Goal: Information Seeking & Learning: Learn about a topic

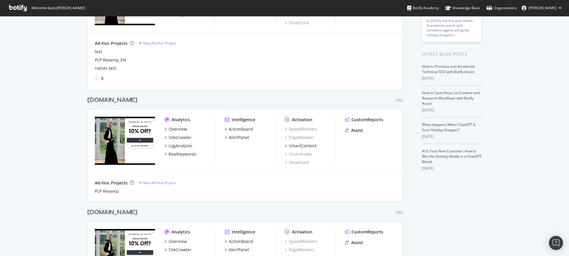
scroll to position [146, 0]
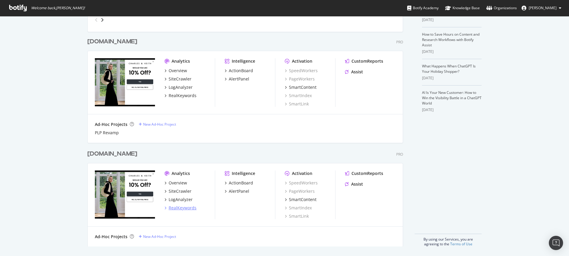
click at [183, 205] on div "RealKeywords" at bounding box center [183, 208] width 28 height 6
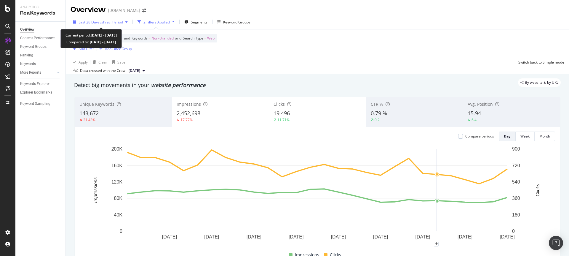
click at [100, 23] on span "vs Prev. Period" at bounding box center [111, 22] width 23 height 5
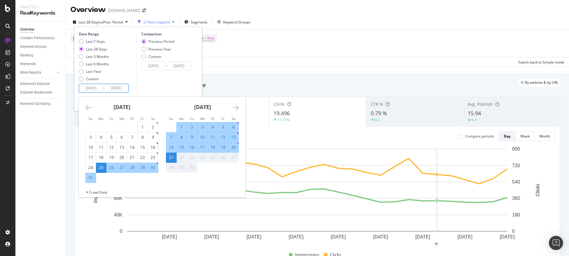
click at [119, 86] on input "2025/09/21" at bounding box center [117, 88] width 24 height 8
click at [276, 45] on div "Device = All and Country = All and Keywords = Non-Branded and Search Type = Web…" at bounding box center [318, 43] width 494 height 28
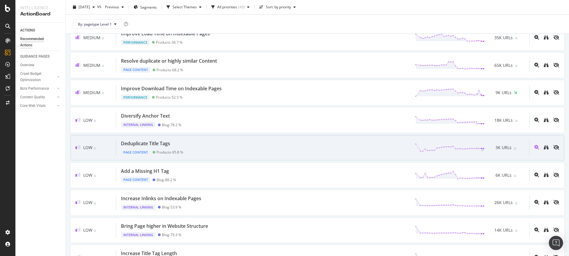
scroll to position [88, 0]
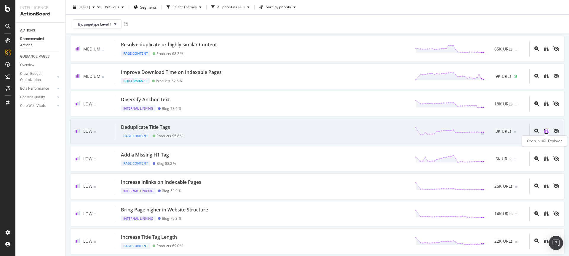
click at [547, 132] on icon "binoculars" at bounding box center [546, 130] width 5 height 5
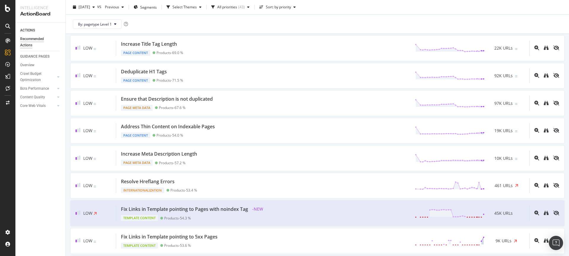
scroll to position [282, 0]
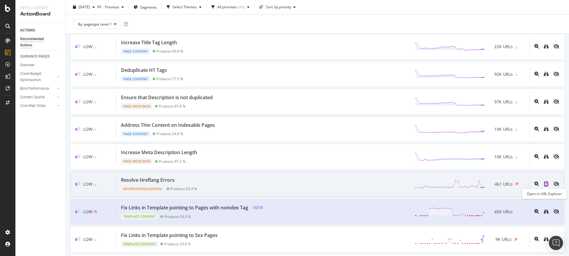
click at [548, 185] on icon "binoculars" at bounding box center [546, 183] width 5 height 5
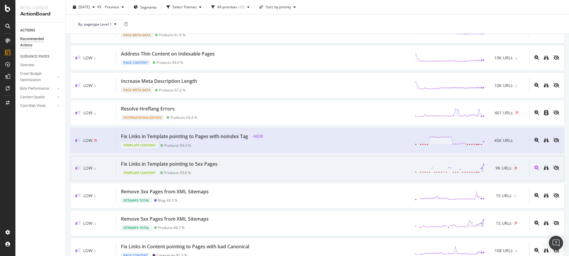
scroll to position [356, 0]
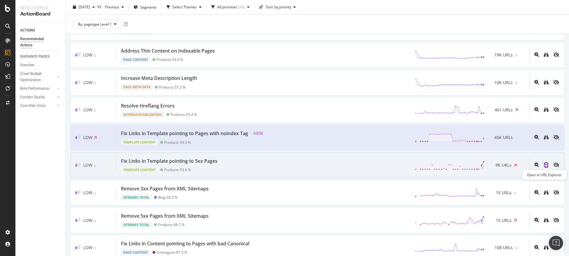
click at [545, 165] on icon "binoculars" at bounding box center [546, 164] width 5 height 5
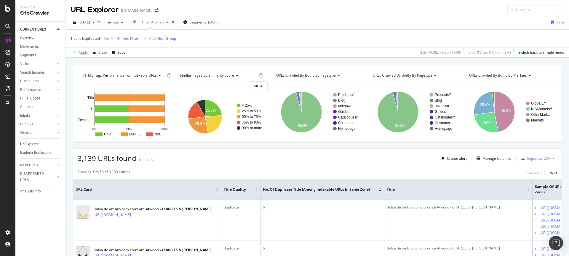
click at [283, 150] on div "3,139 URLs found -0.12% Create alert Manage Columns Export as CSV" at bounding box center [317, 156] width 489 height 15
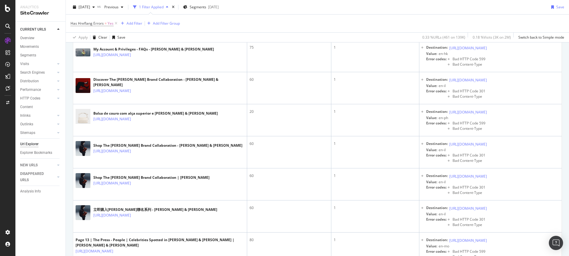
scroll to position [5418, 0]
